Goal: Information Seeking & Learning: Check status

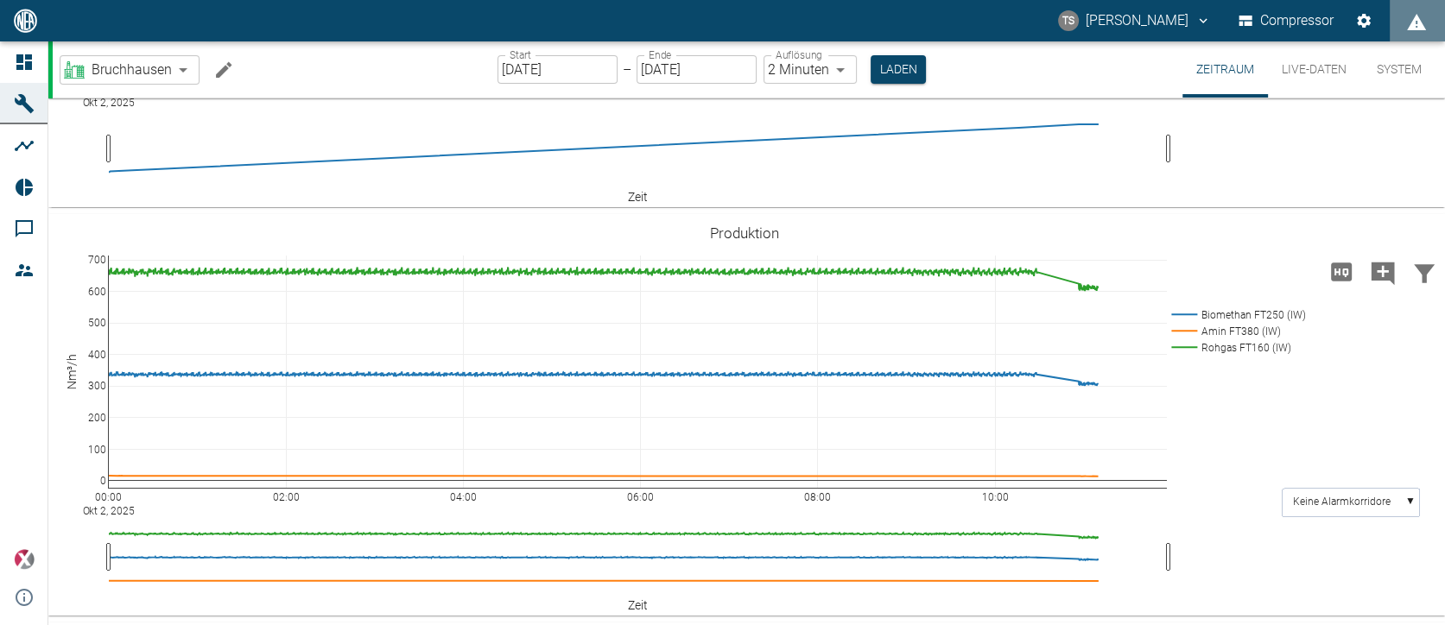
scroll to position [258, 0]
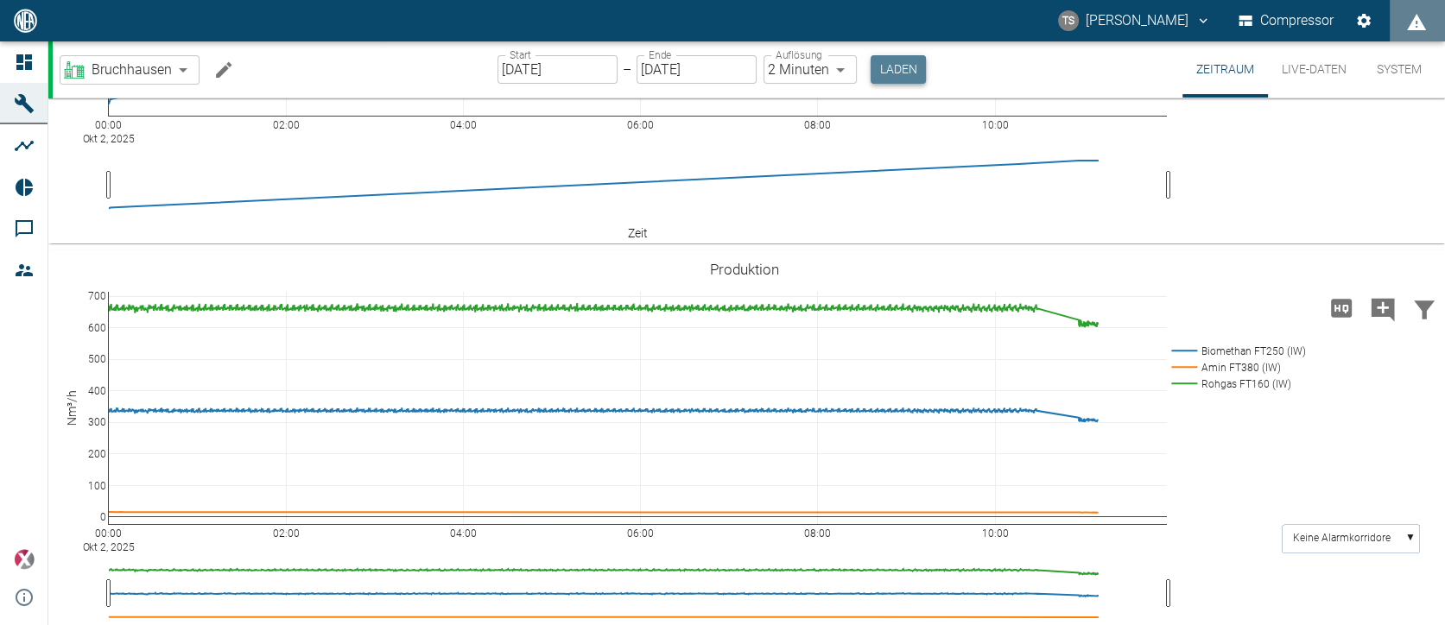
click at [902, 68] on button "Laden" at bounding box center [898, 69] width 55 height 29
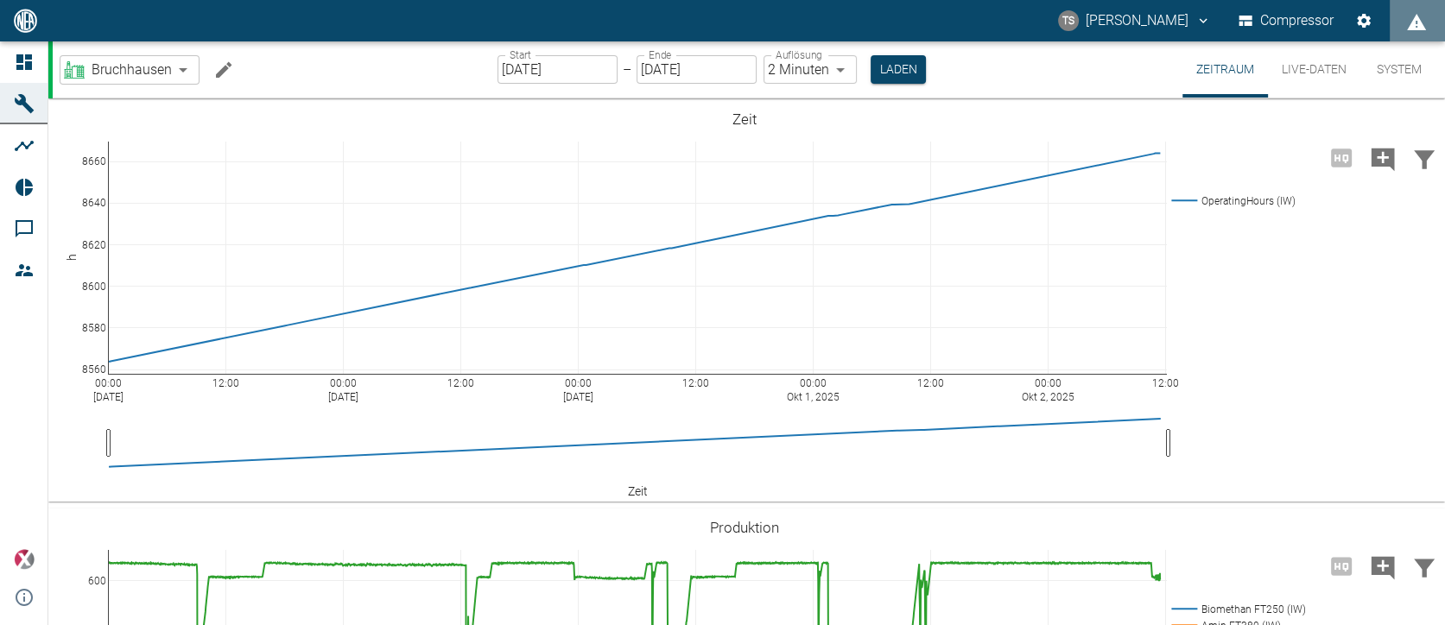
scroll to position [258, 0]
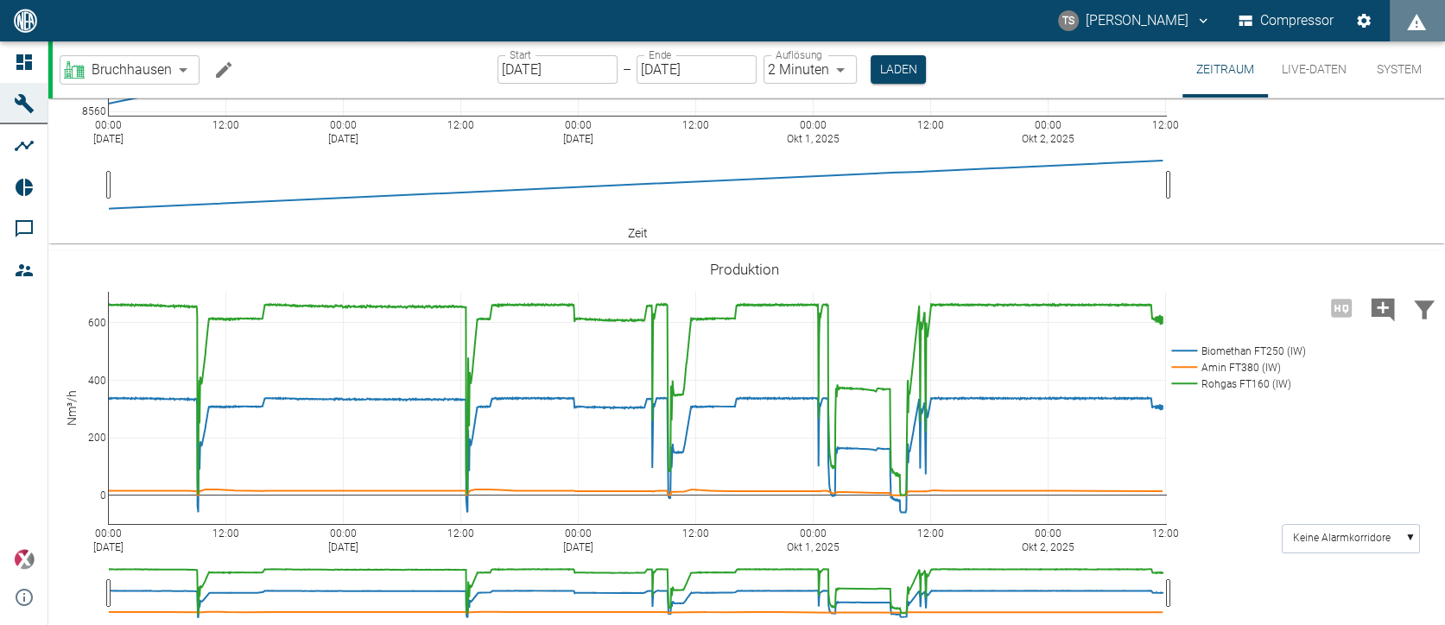
click at [177, 74] on body "TS Timo Streitbürger Compressor Dashboard Maschinen Analysen Reports Kommentare…" at bounding box center [722, 312] width 1445 height 625
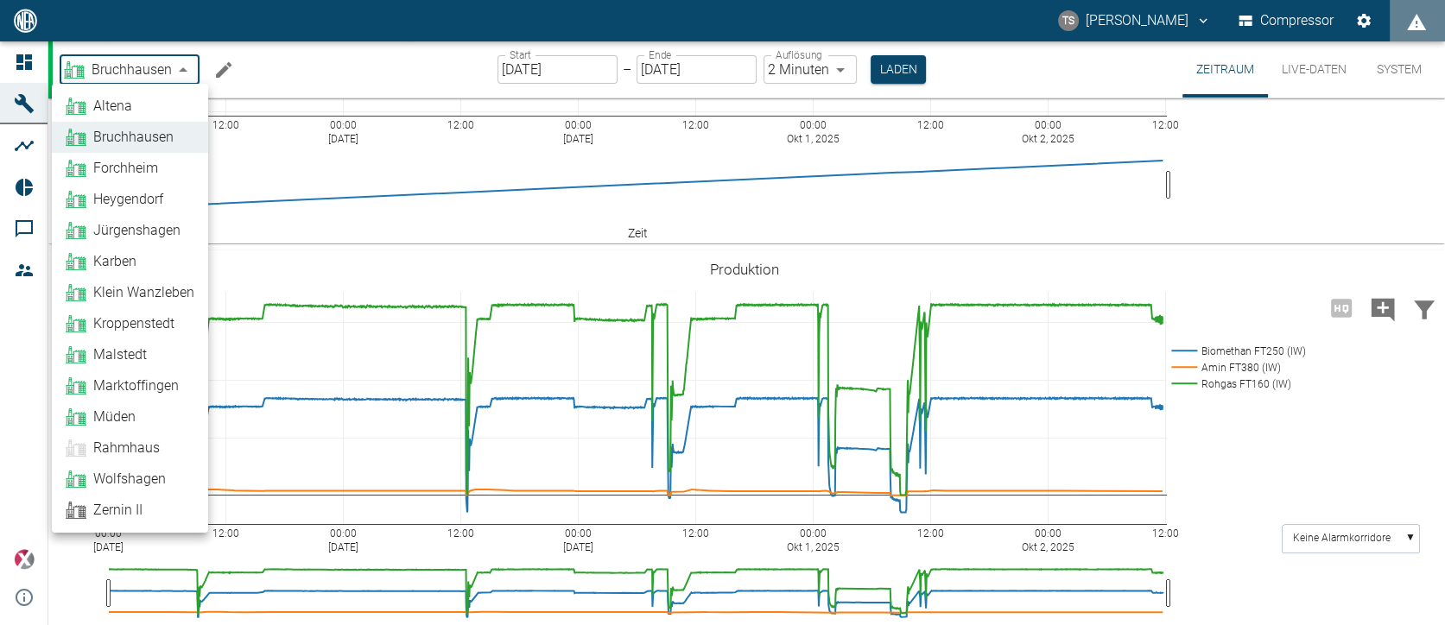
drag, startPoint x: 117, startPoint y: 224, endPoint x: 135, endPoint y: 213, distance: 20.2
click at [117, 224] on span "Jürgenshagen" at bounding box center [136, 230] width 87 height 21
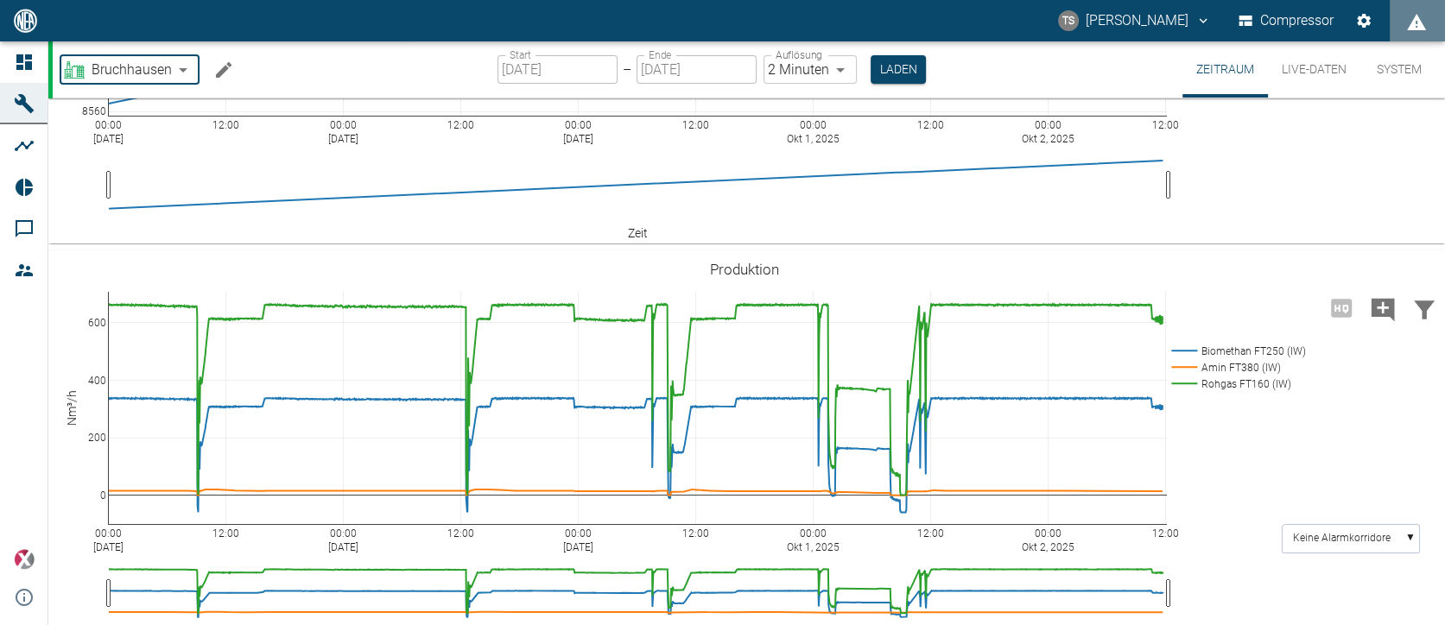
type input "381d891b-1471-48c8-b76d-f56620aafa3d"
type input "[DATE]"
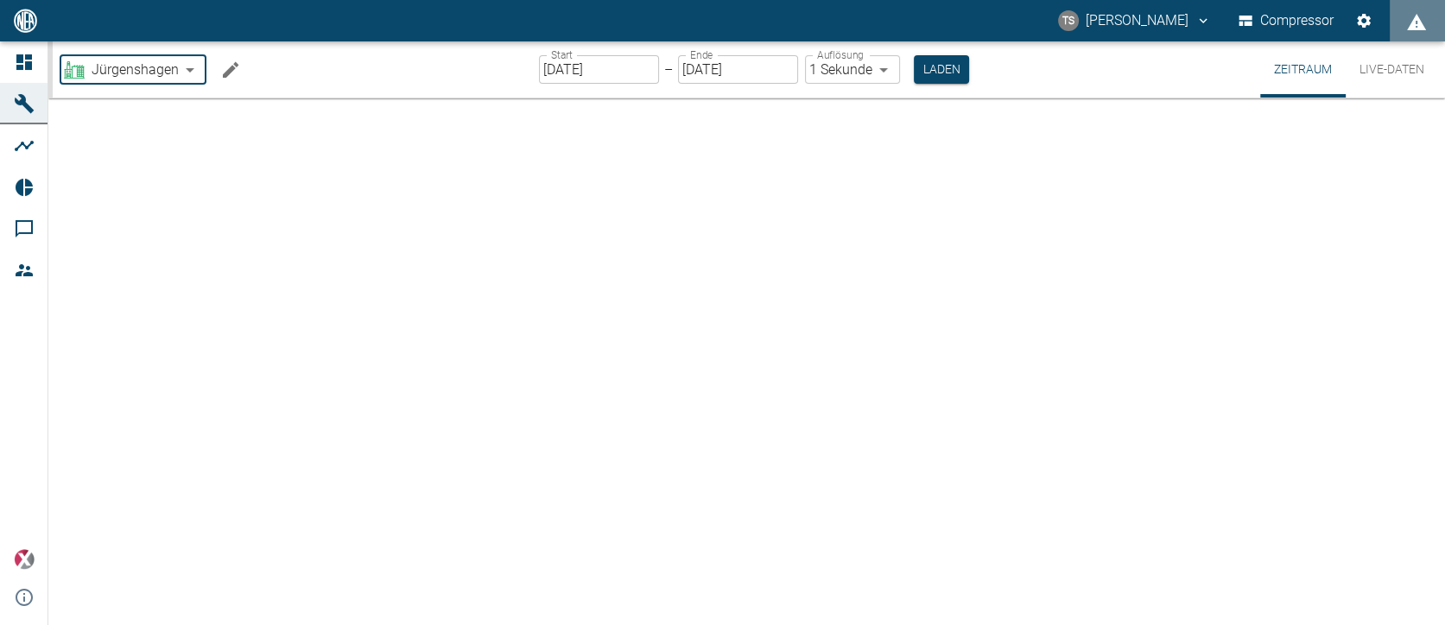
type input "2min"
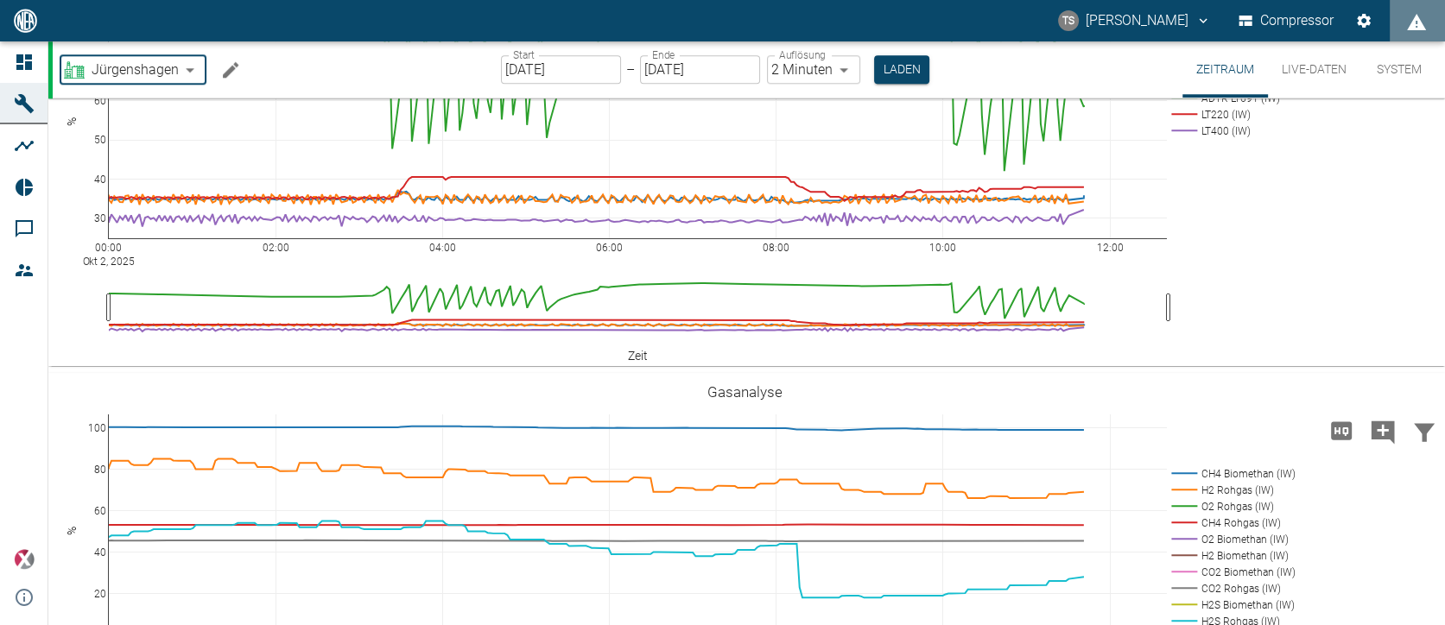
scroll to position [2073, 0]
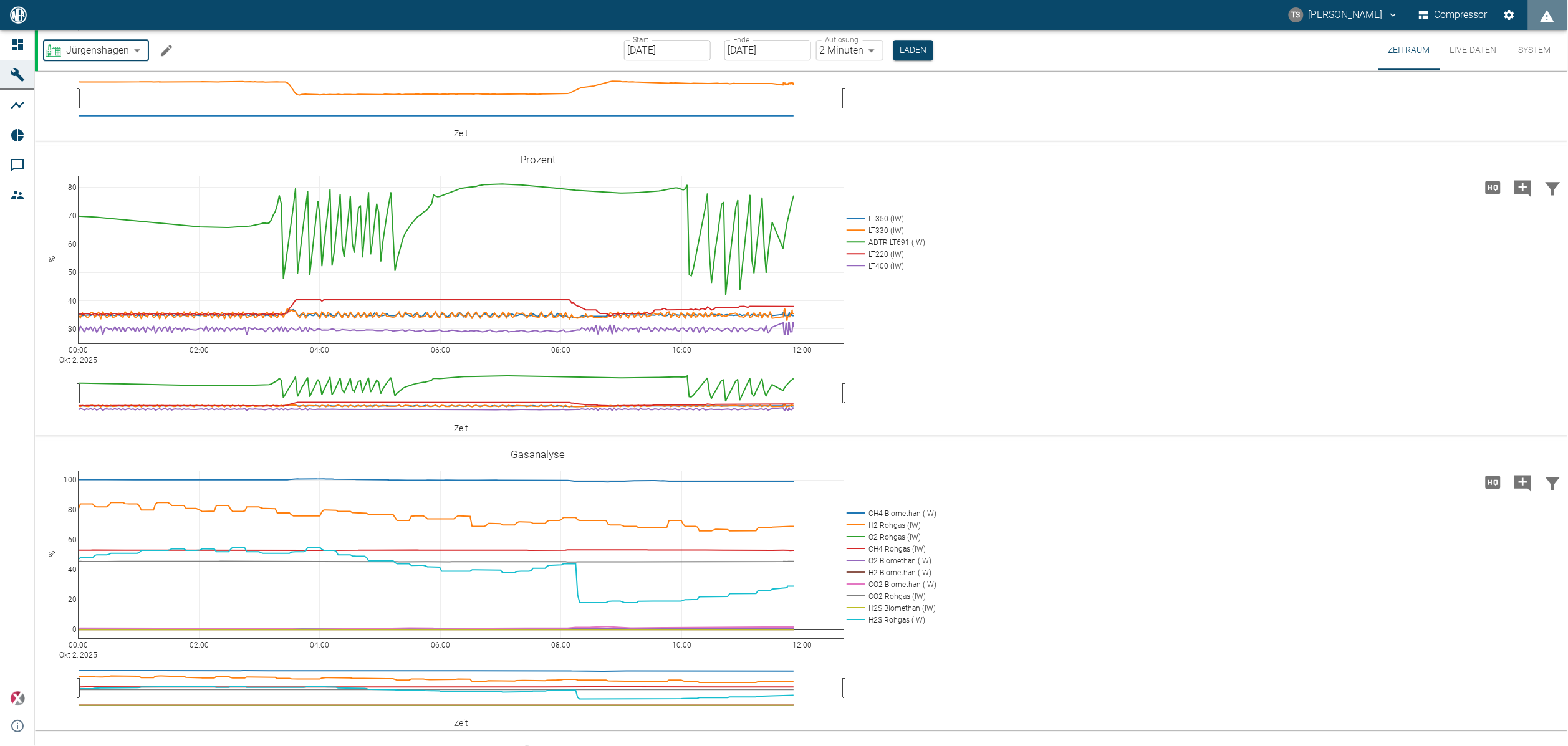
scroll to position [1496, 0]
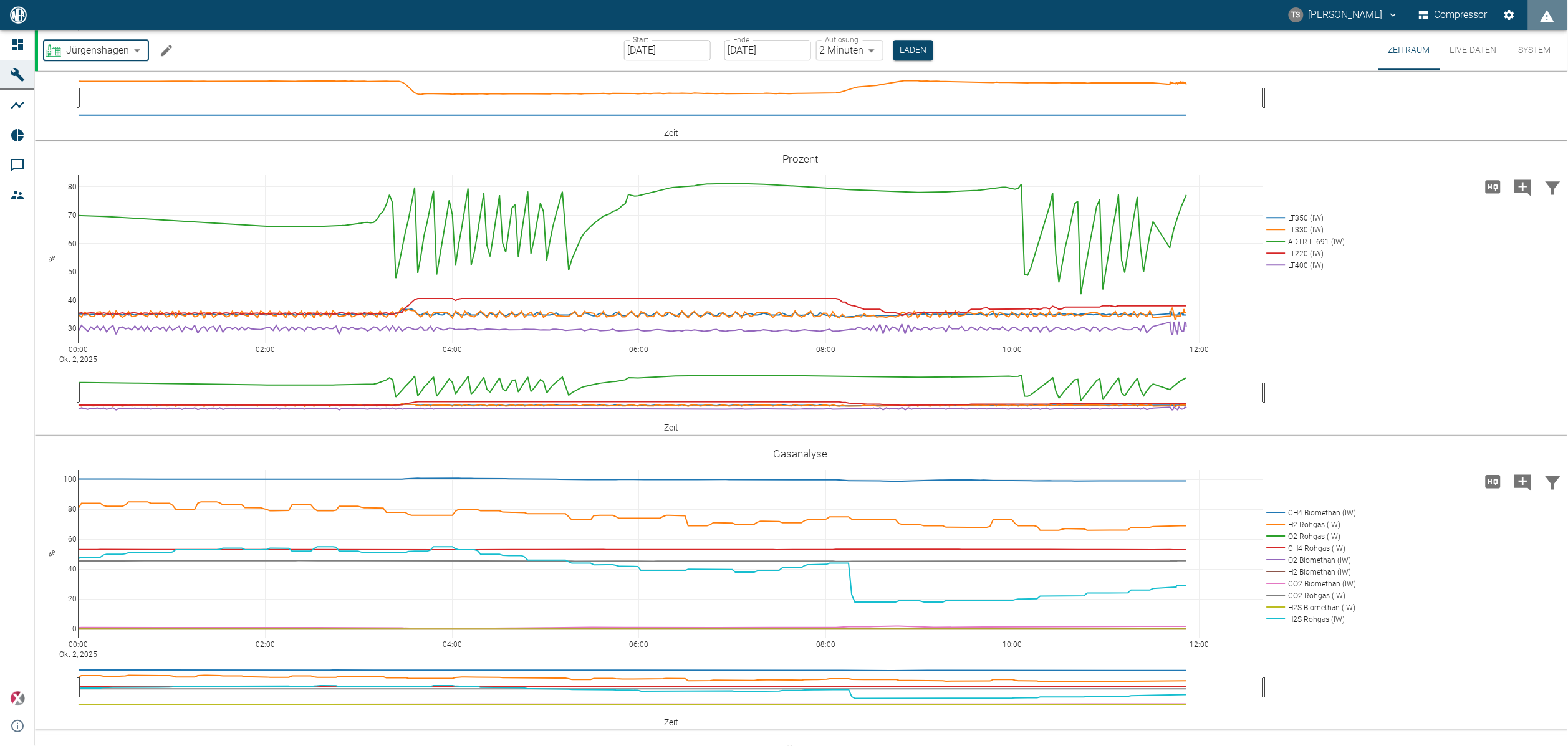
click at [24, 40] on icon at bounding box center [17, 45] width 15 height 15
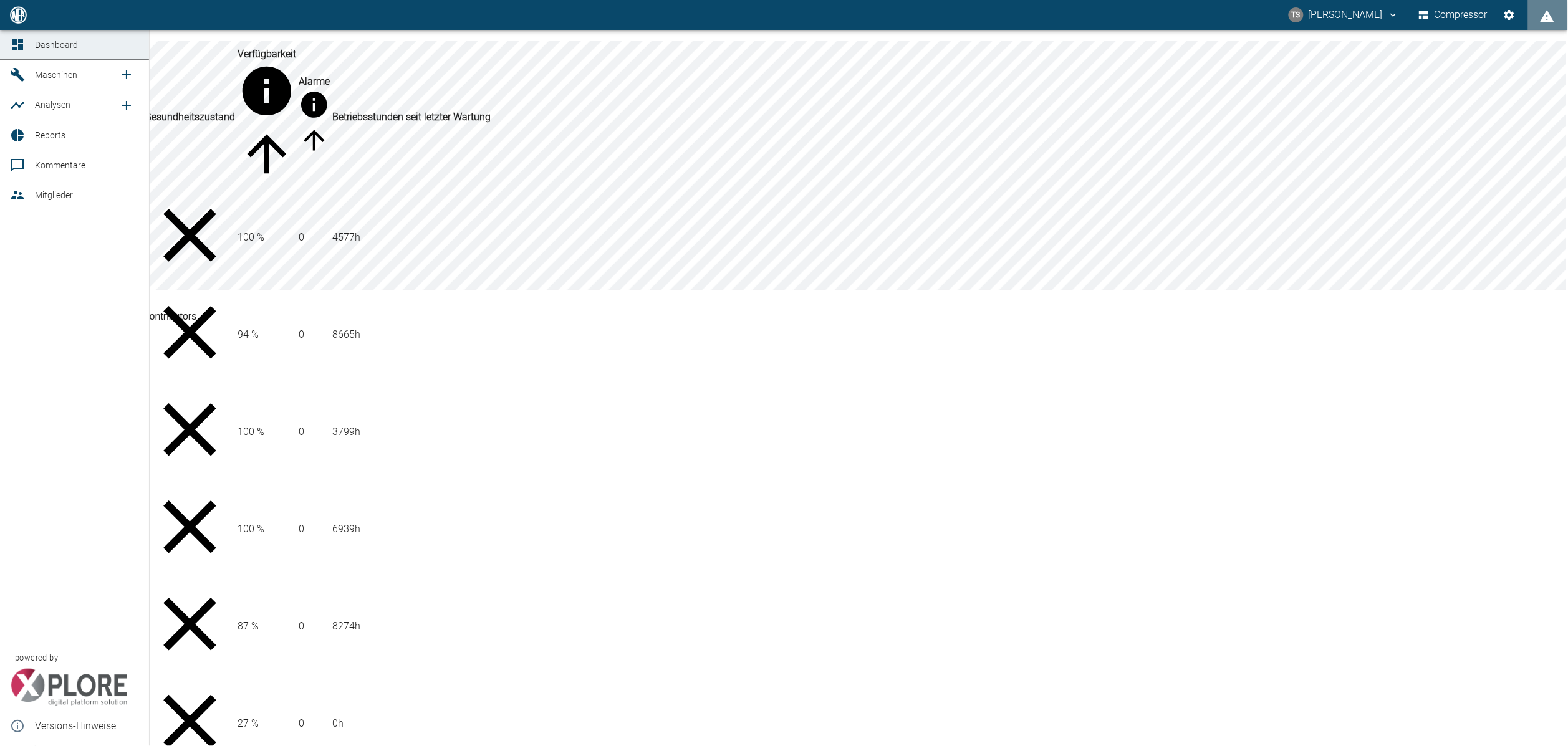
click at [13, 77] on icon at bounding box center [17, 74] width 15 height 15
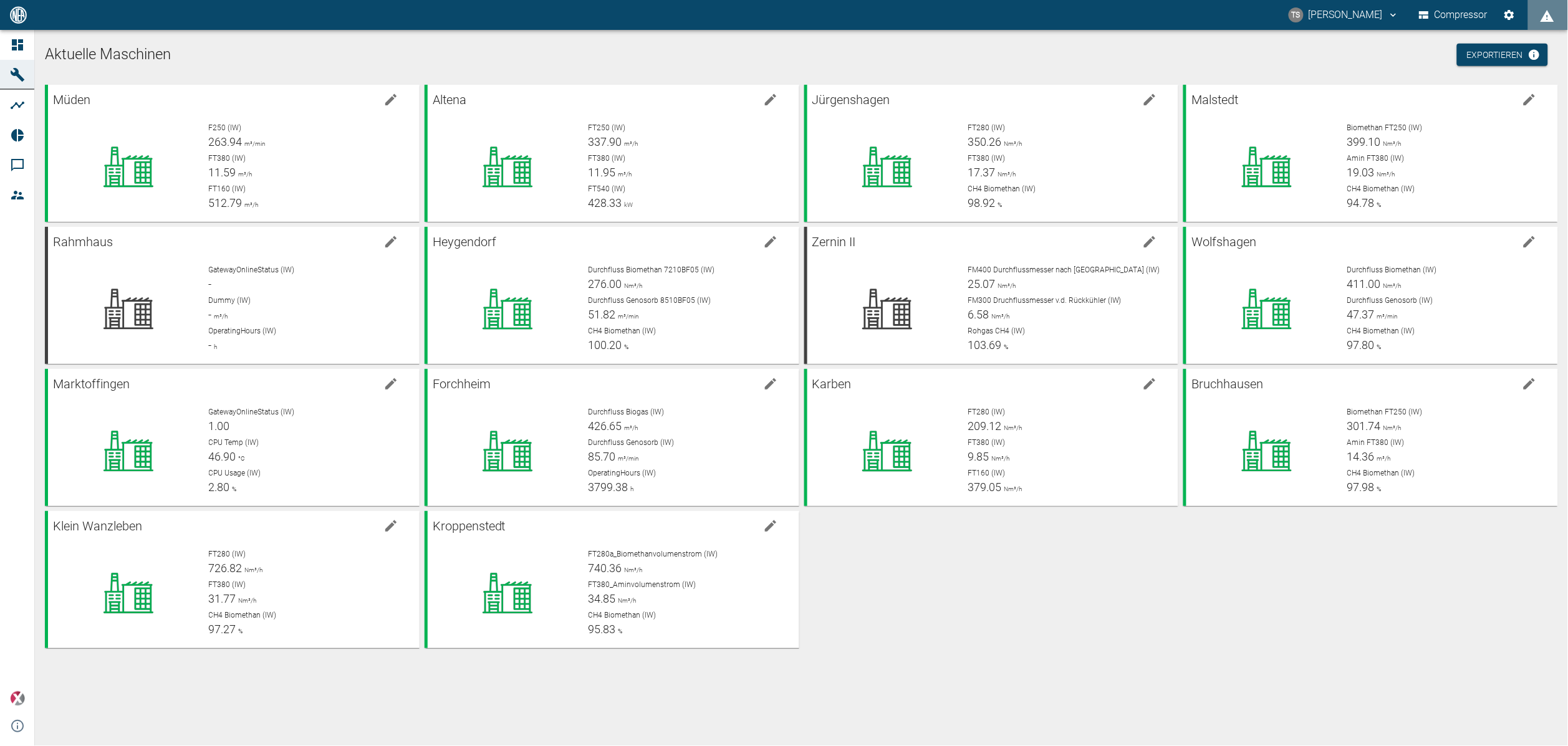
click at [1299, 588] on div "Müden F250 (IW) 263.94 m³/min FT380 (IW) 11.59 m³/h FT160 (IW) 512.79 m³/h Alte…" at bounding box center [799, 364] width 1518 height 569
